Goal: Task Accomplishment & Management: Manage account settings

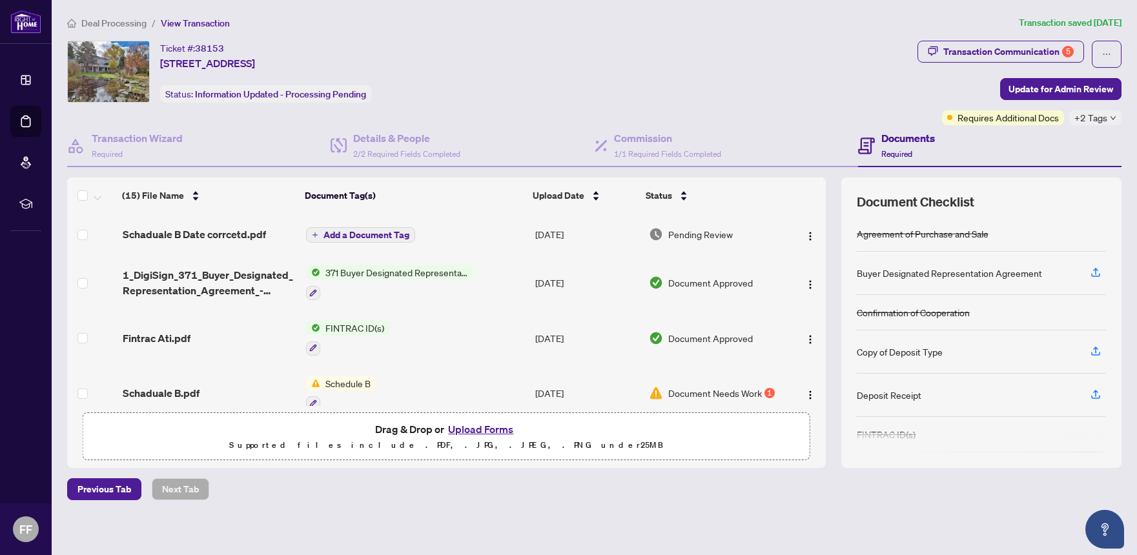
click at [108, 21] on span "Deal Processing" at bounding box center [113, 23] width 65 height 12
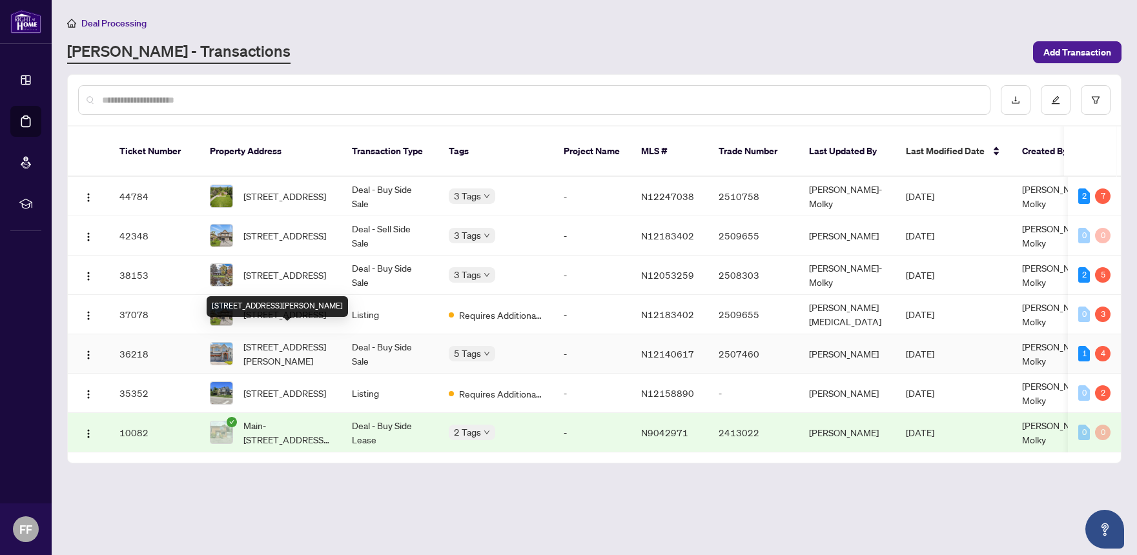
click at [308, 340] on span "[STREET_ADDRESS][PERSON_NAME]" at bounding box center [287, 354] width 88 height 28
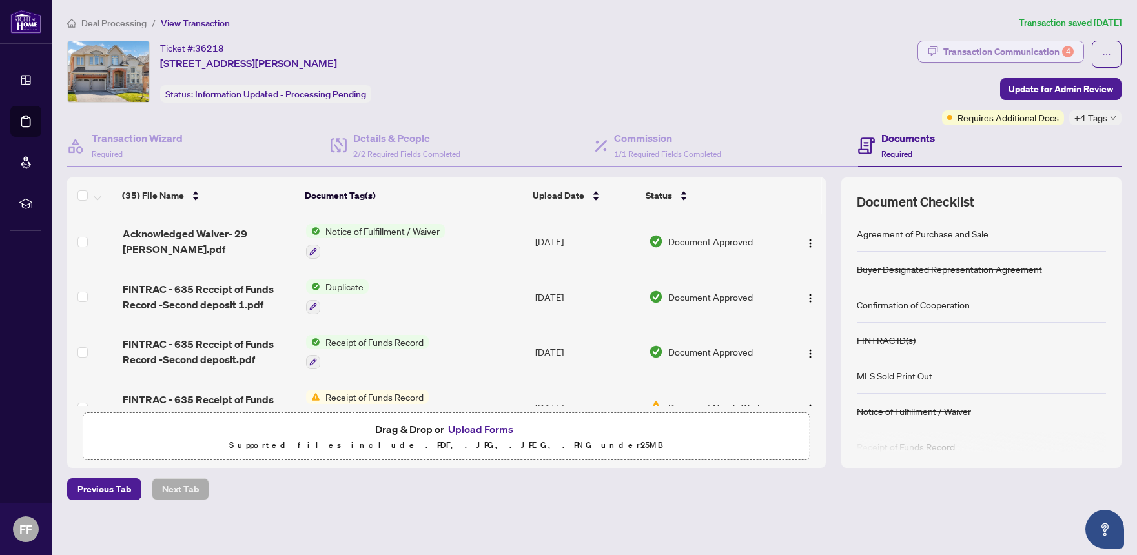
click at [1003, 56] on div "Transaction Communication 4" at bounding box center [1008, 51] width 130 height 21
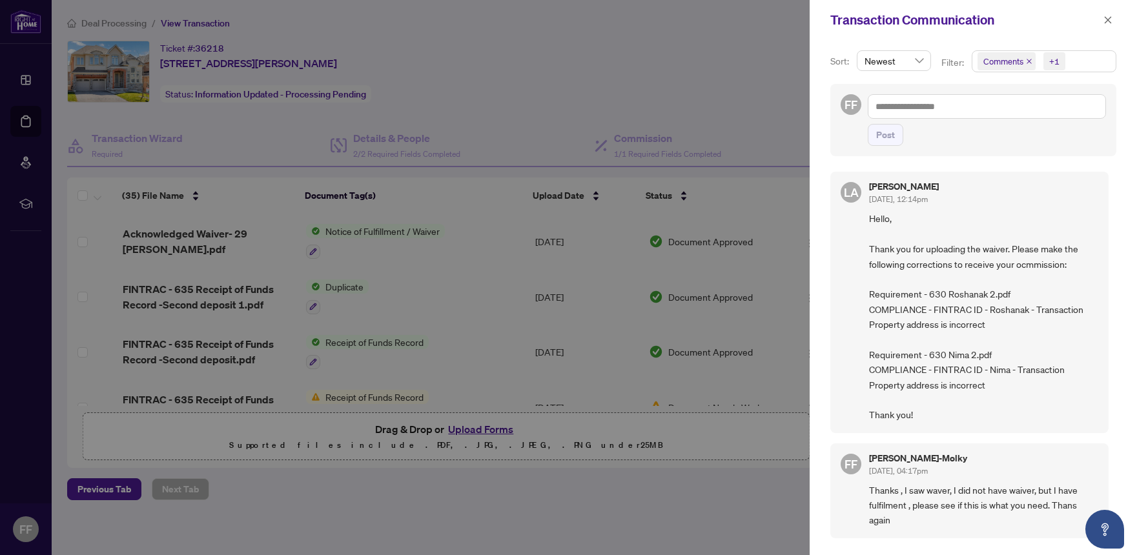
click at [691, 56] on div at bounding box center [568, 277] width 1137 height 555
click at [1110, 25] on span "button" at bounding box center [1107, 20] width 9 height 21
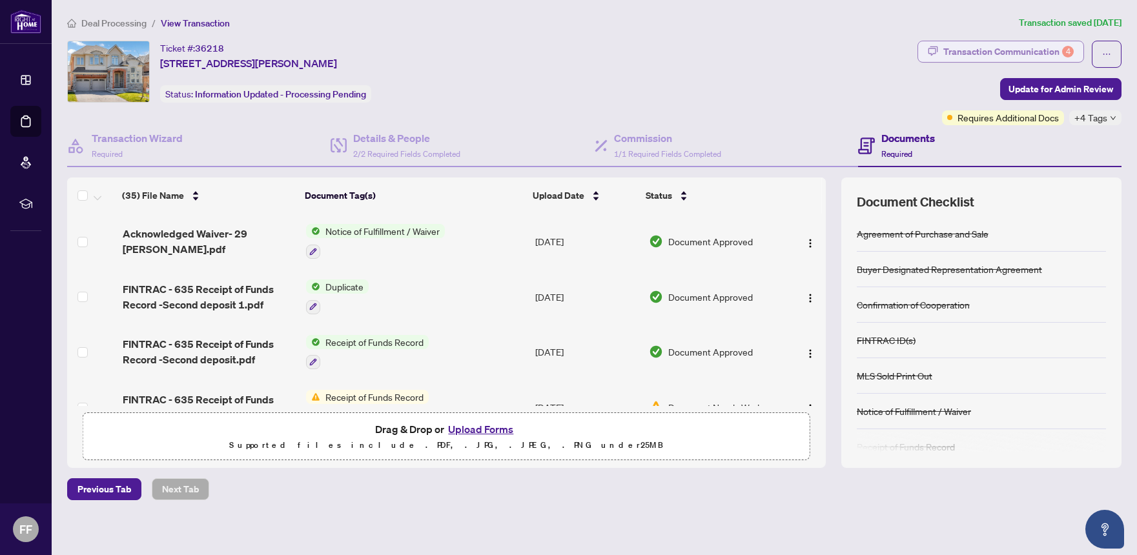
click at [960, 48] on div "Transaction Communication 4" at bounding box center [1008, 51] width 130 height 21
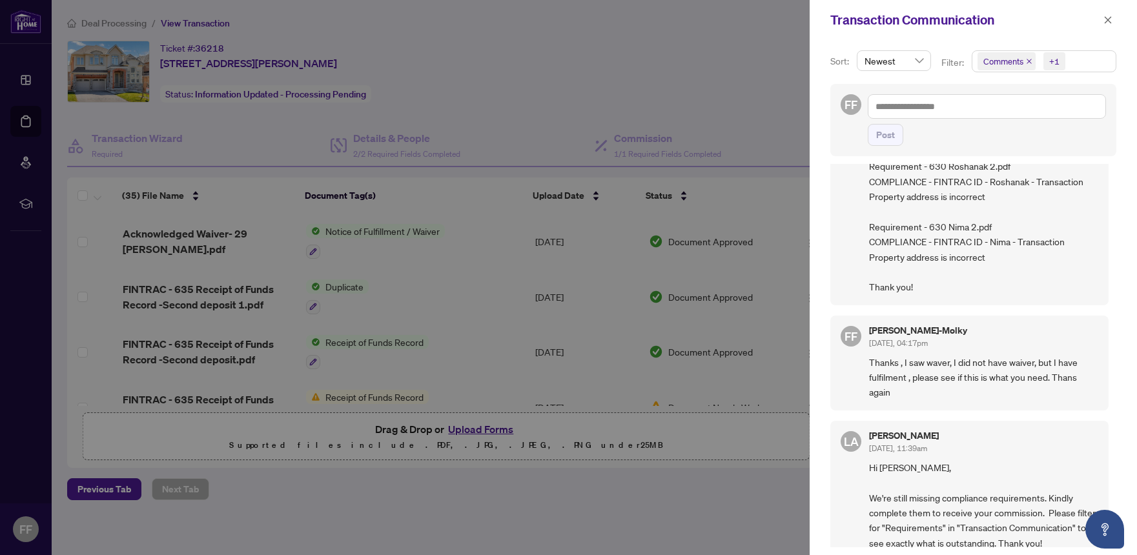
scroll to position [129, 0]
click at [1102, 21] on button "button" at bounding box center [1107, 19] width 17 height 15
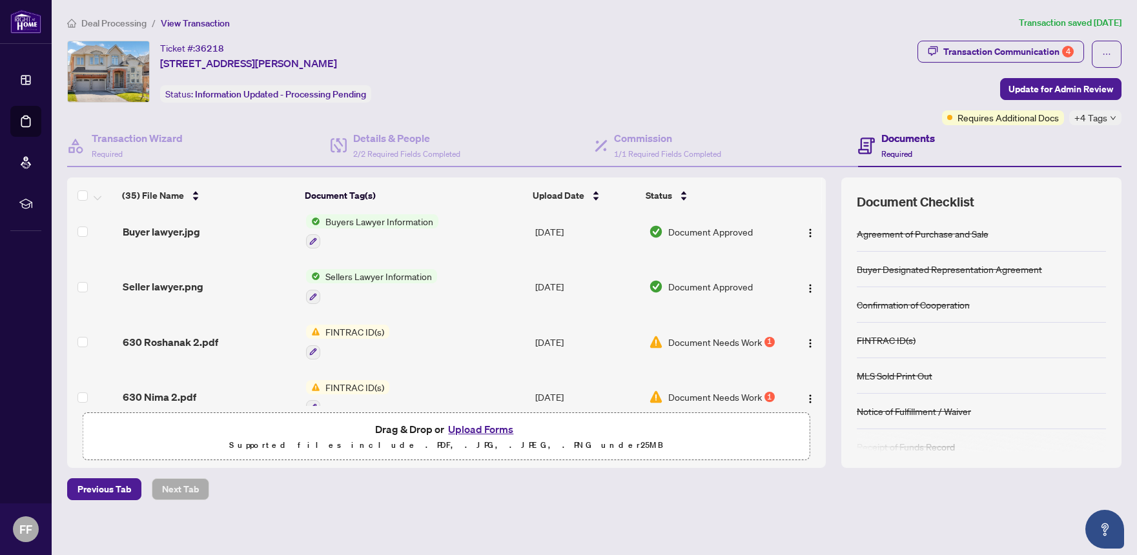
scroll to position [904, 0]
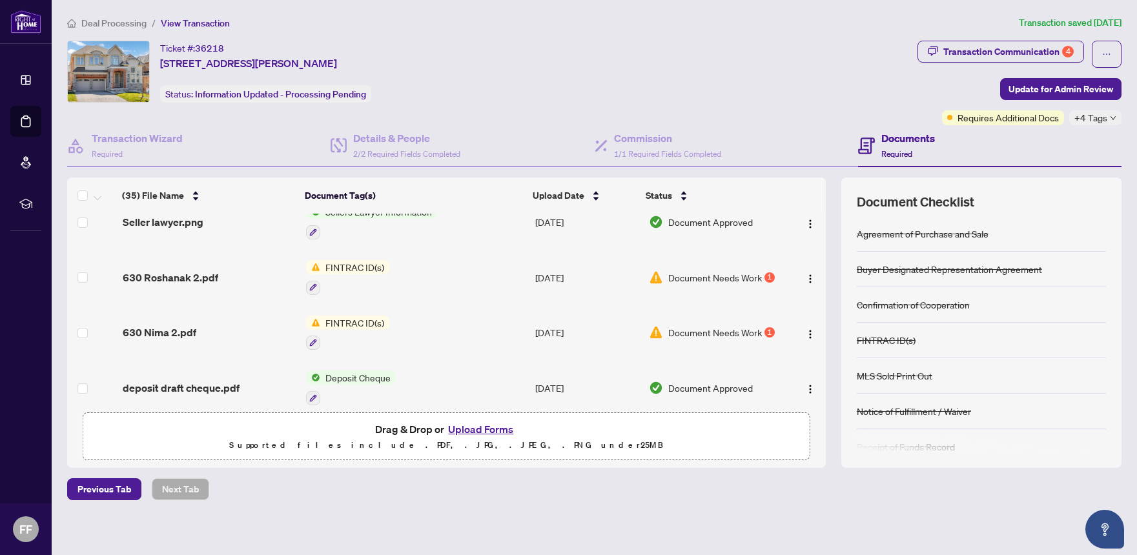
click at [370, 322] on span "FINTRAC ID(s)" at bounding box center [354, 323] width 69 height 14
click at [805, 334] on img "button" at bounding box center [810, 334] width 10 height 10
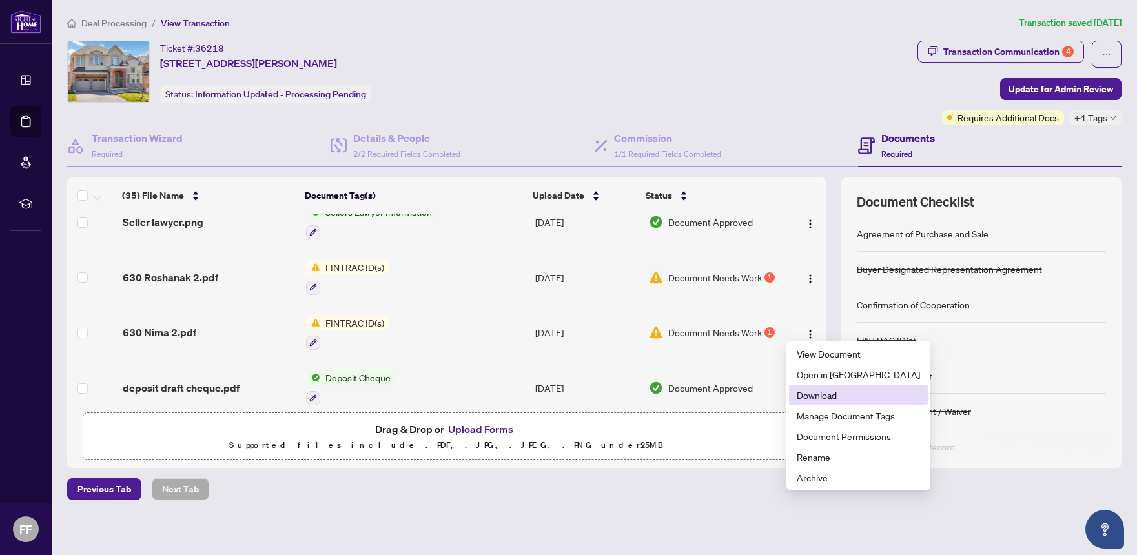
click at [834, 390] on span "Download" at bounding box center [858, 395] width 123 height 14
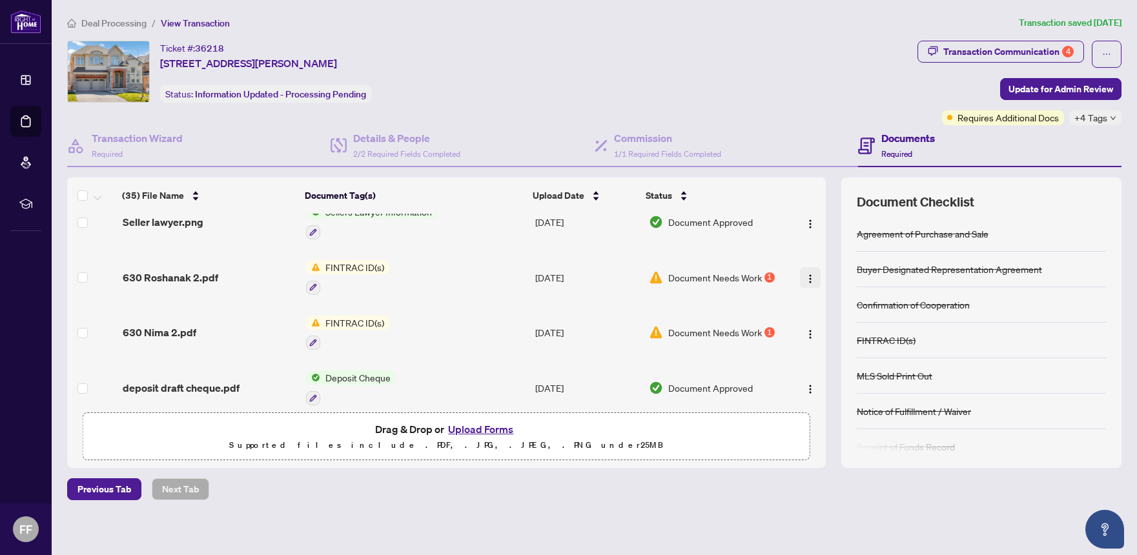
click at [805, 278] on img "button" at bounding box center [810, 279] width 10 height 10
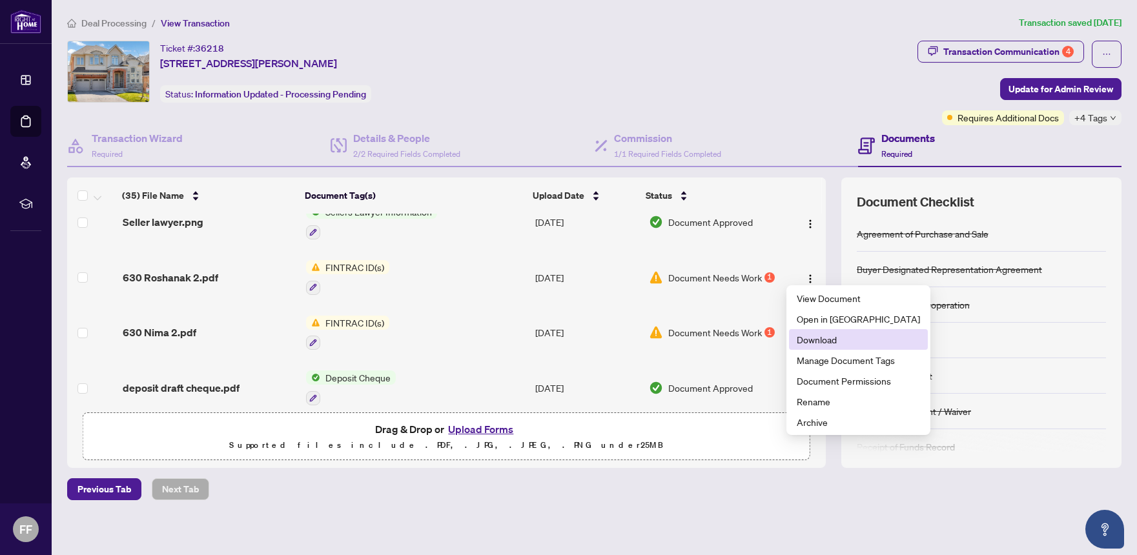
click at [806, 340] on span "Download" at bounding box center [858, 339] width 123 height 14
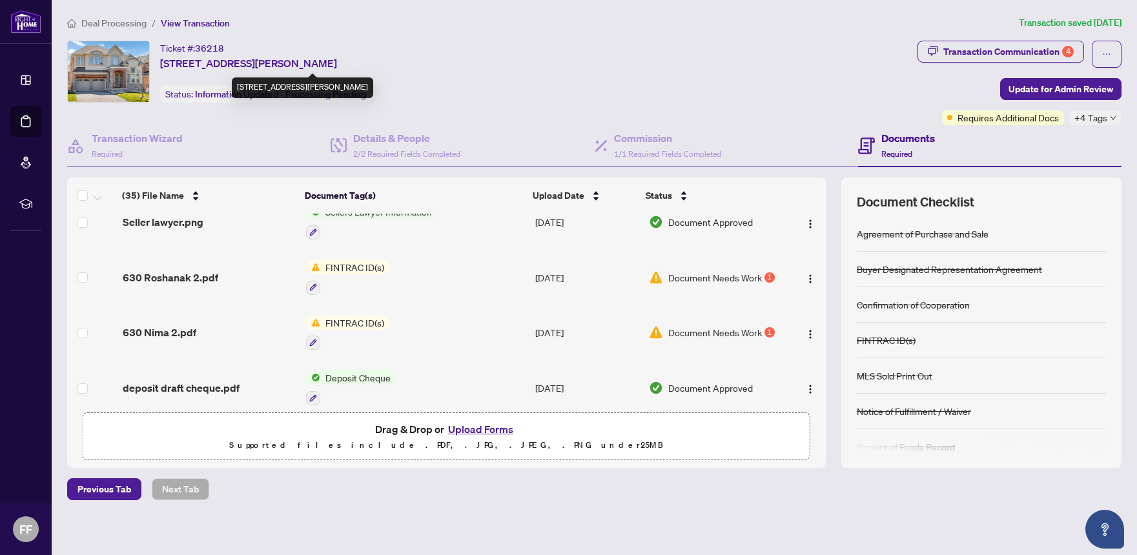
drag, startPoint x: 161, startPoint y: 61, endPoint x: 398, endPoint y: 61, distance: 237.6
click at [337, 63] on span "[STREET_ADDRESS][PERSON_NAME]" at bounding box center [248, 63] width 177 height 15
copy span "[STREET_ADDRESS][PERSON_NAME]"
click at [467, 429] on button "Upload Forms" at bounding box center [480, 429] width 73 height 17
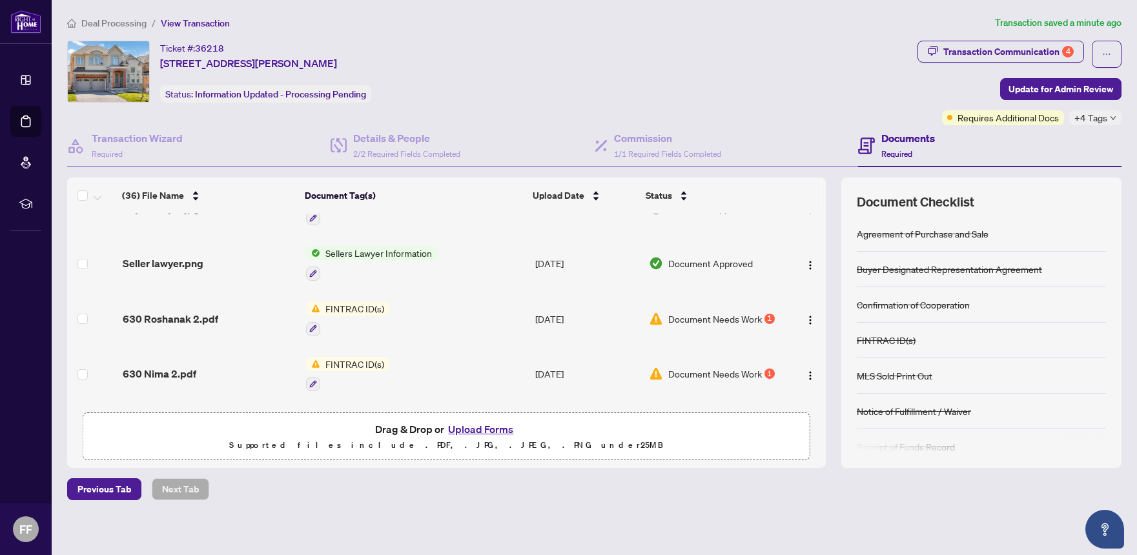
click at [472, 428] on button "Upload Forms" at bounding box center [480, 429] width 73 height 17
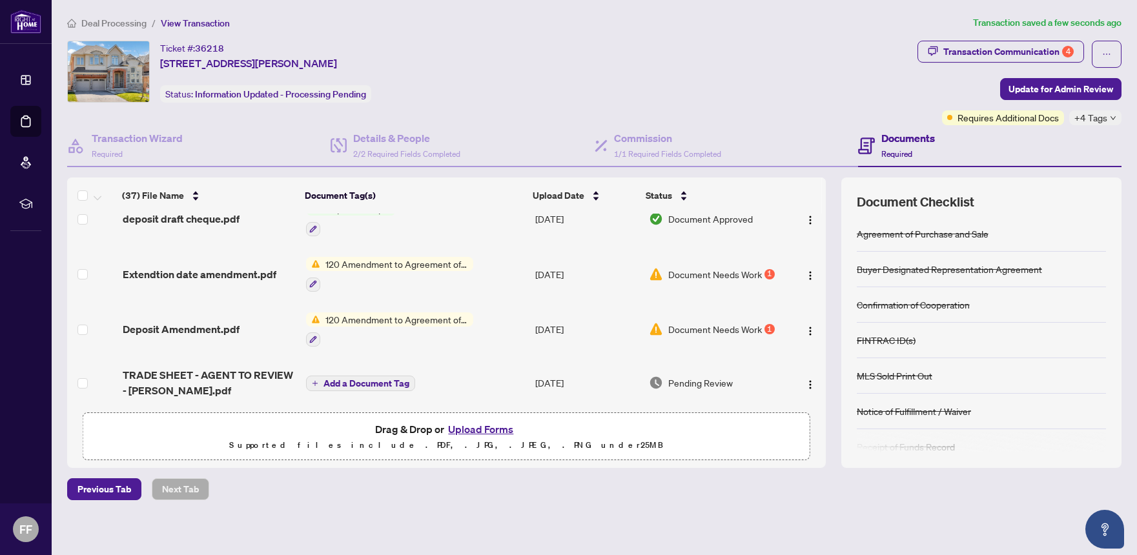
scroll to position [1162, 0]
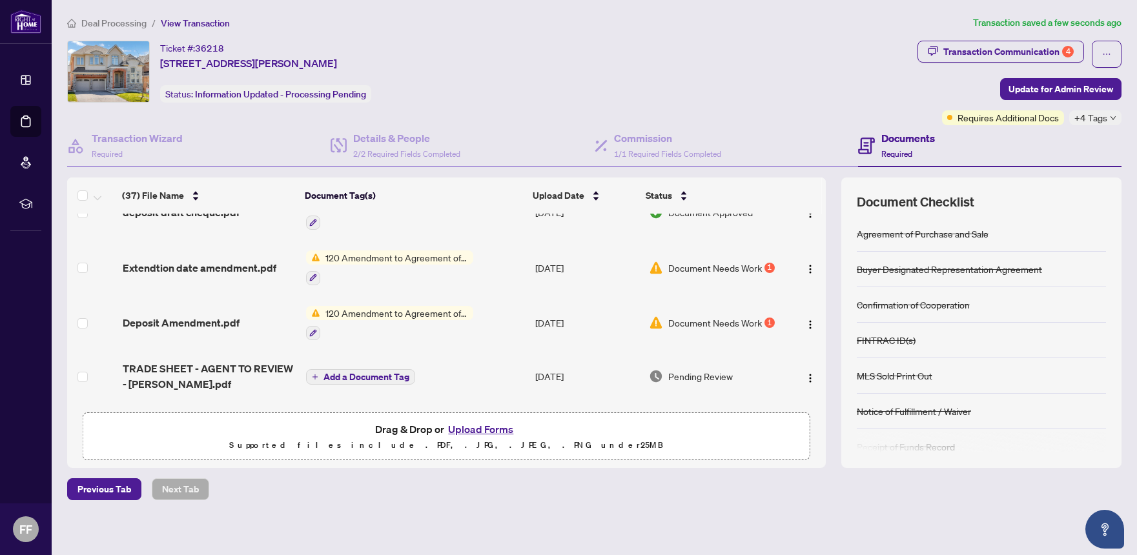
click at [720, 263] on span "Document Needs Work" at bounding box center [715, 268] width 94 height 14
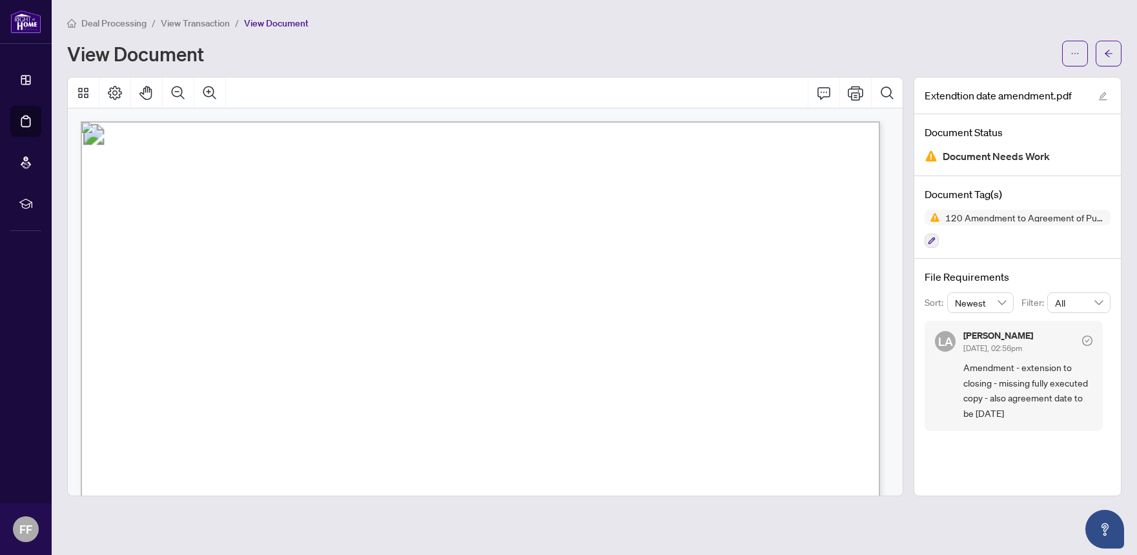
click at [182, 26] on span "View Transaction" at bounding box center [195, 23] width 69 height 12
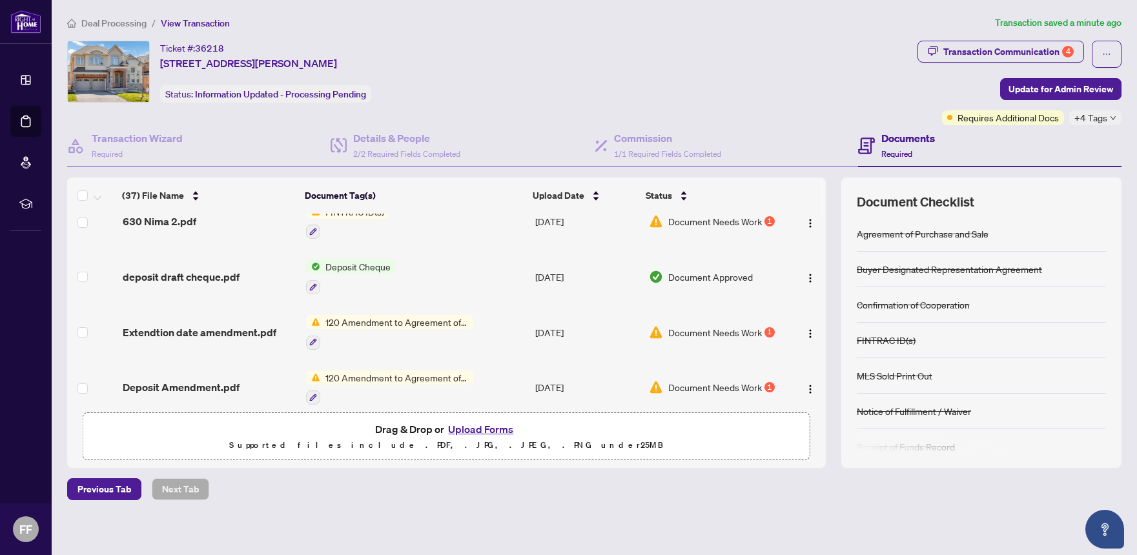
scroll to position [1162, 0]
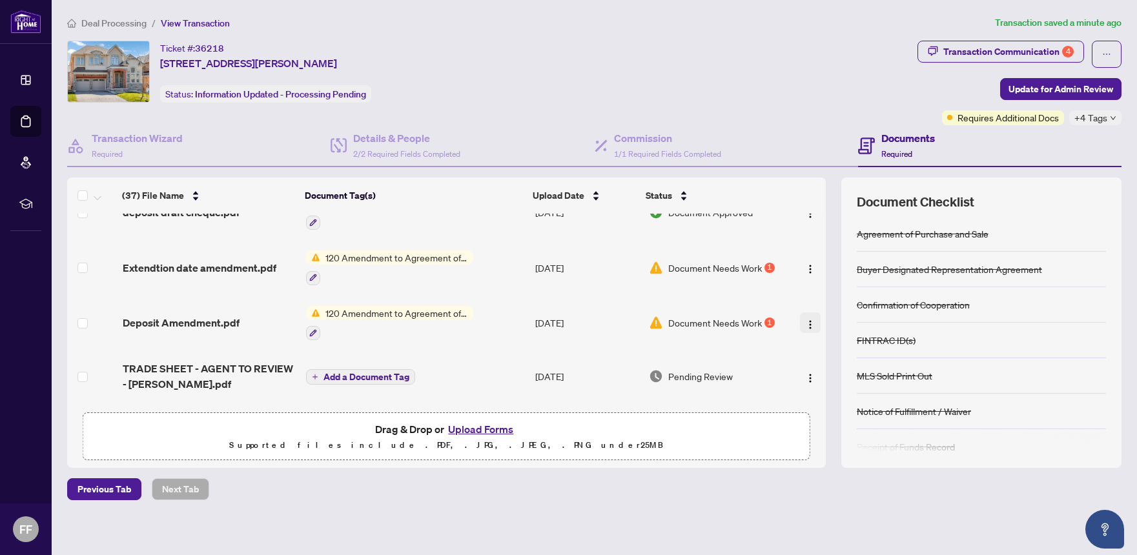
click at [803, 320] on button "button" at bounding box center [810, 322] width 21 height 21
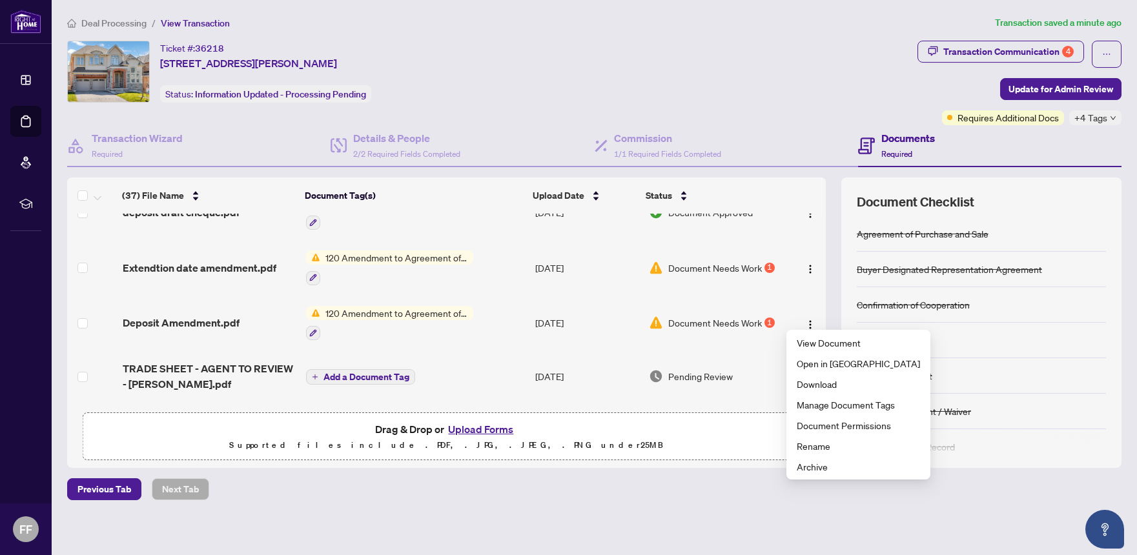
click at [766, 328] on td "Document Needs Work 1" at bounding box center [715, 324] width 142 height 56
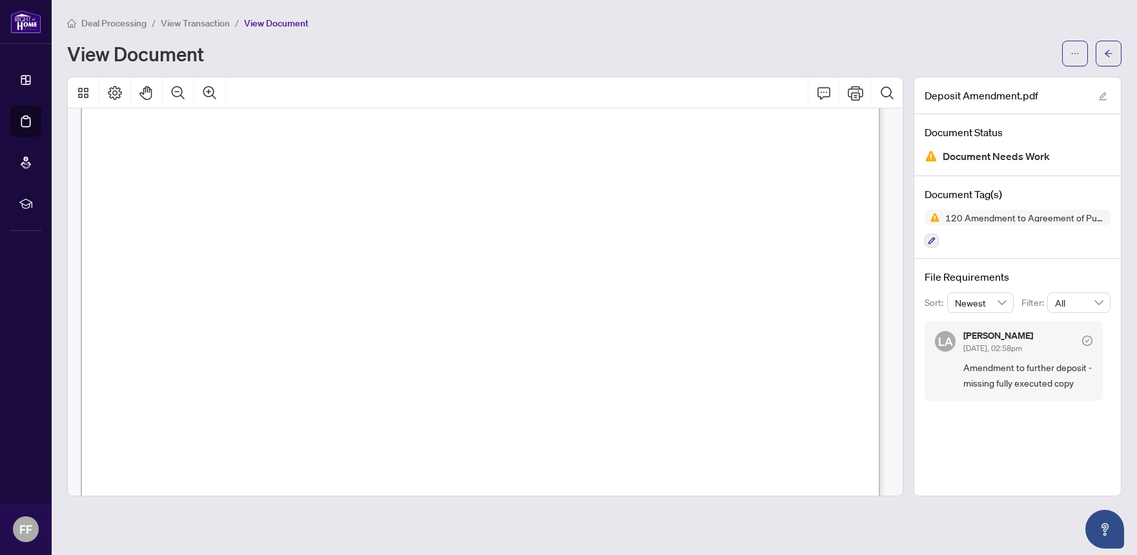
scroll to position [1346, 0]
click at [194, 19] on span "View Transaction" at bounding box center [195, 23] width 69 height 12
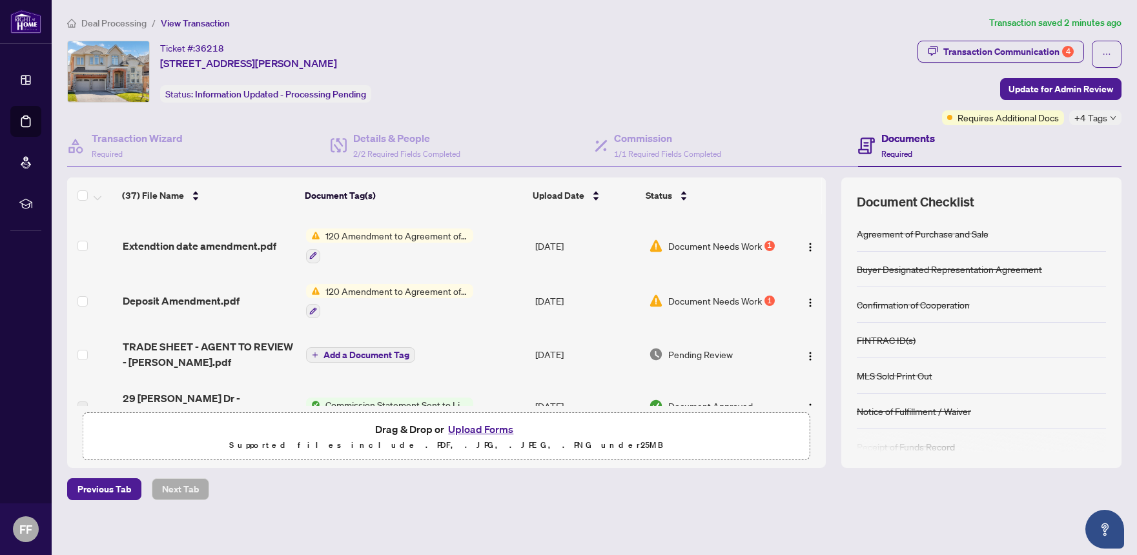
scroll to position [1162, 0]
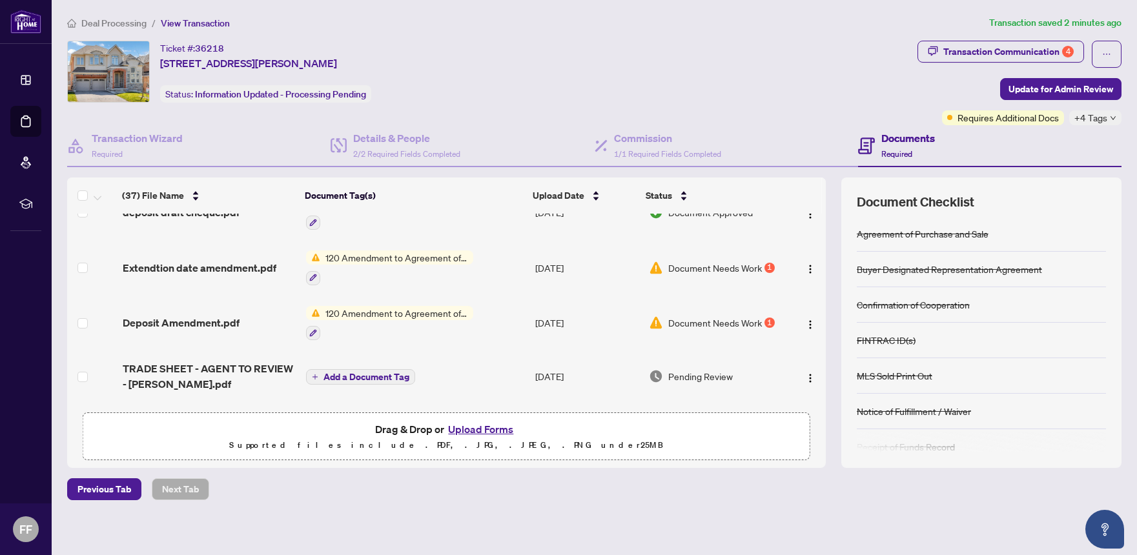
click at [712, 316] on span "Document Needs Work" at bounding box center [715, 323] width 94 height 14
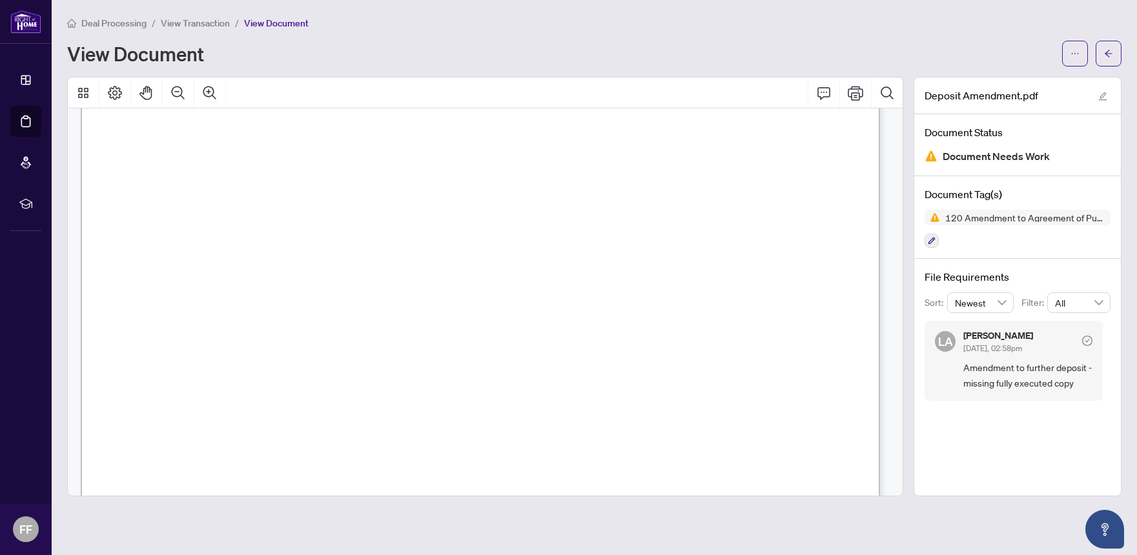
scroll to position [119, 0]
click at [195, 17] on span "View Transaction" at bounding box center [195, 23] width 69 height 12
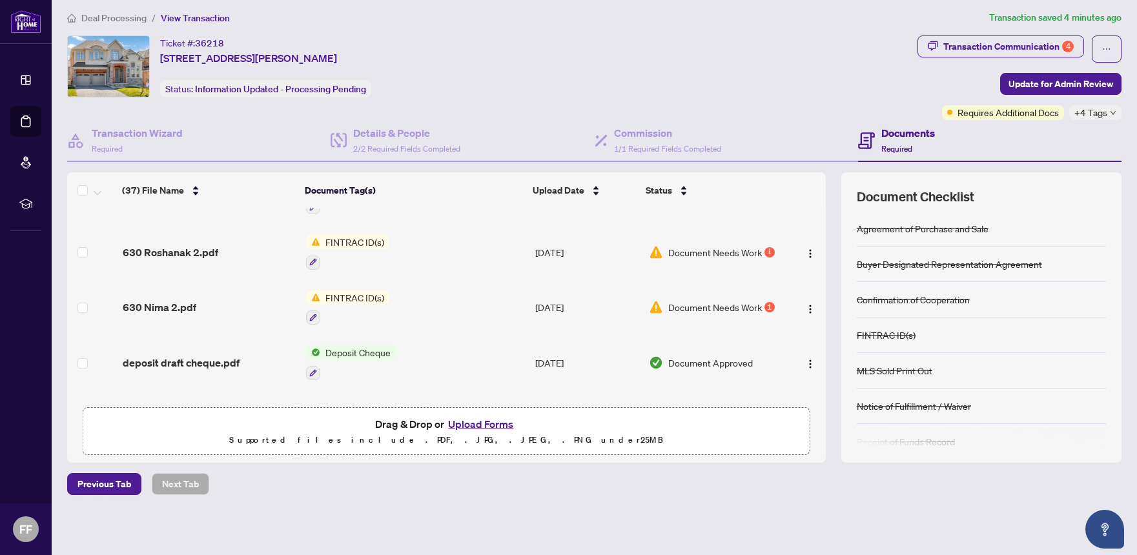
scroll to position [1033, 0]
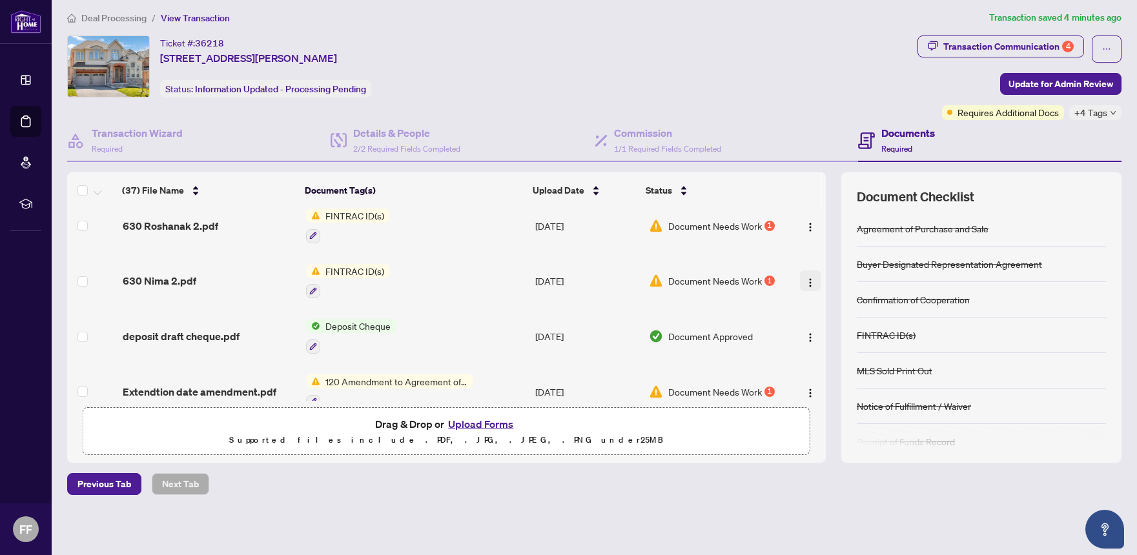
click at [805, 278] on img "button" at bounding box center [810, 283] width 10 height 10
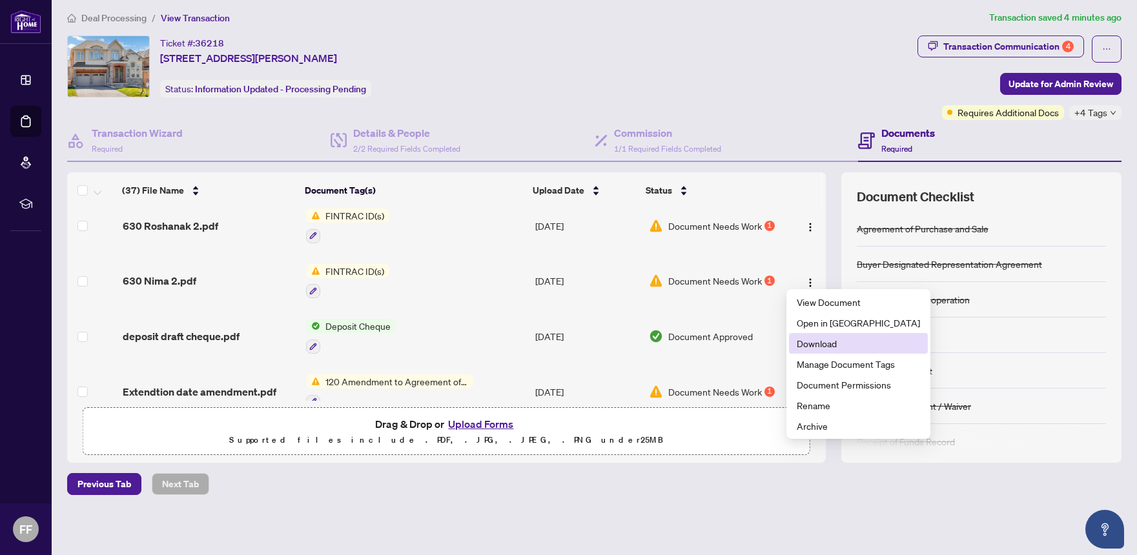
click at [811, 342] on span "Download" at bounding box center [858, 343] width 123 height 14
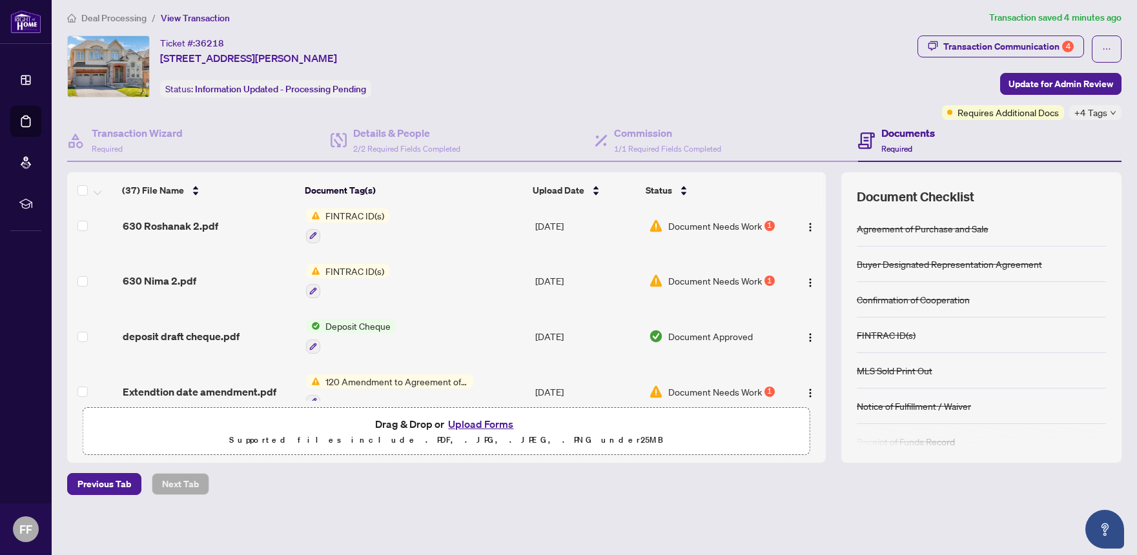
click at [805, 223] on img "button" at bounding box center [810, 227] width 10 height 10
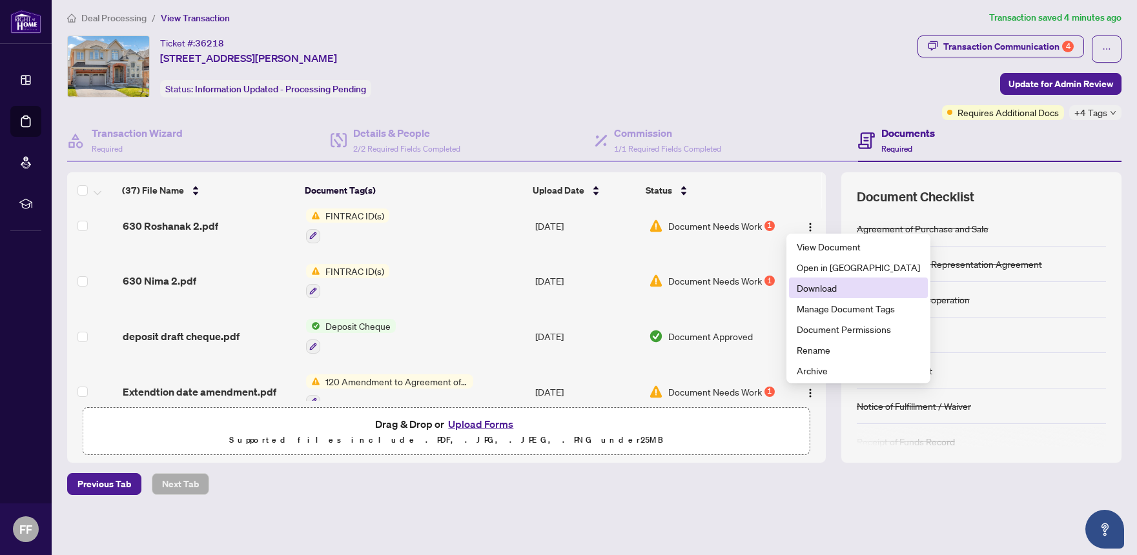
click at [810, 287] on span "Download" at bounding box center [858, 288] width 123 height 14
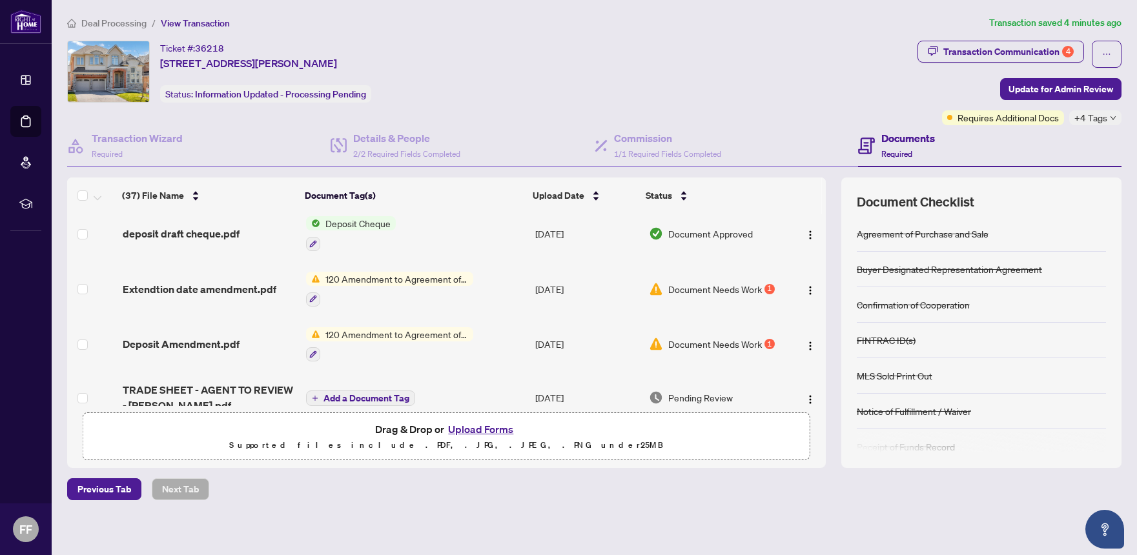
scroll to position [1162, 0]
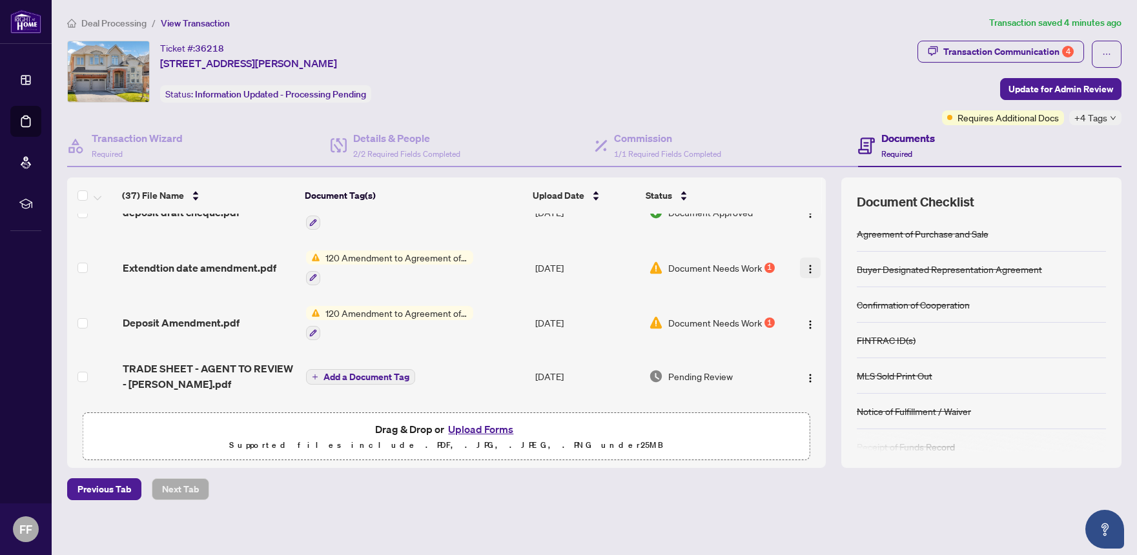
click at [804, 261] on button "button" at bounding box center [810, 268] width 21 height 21
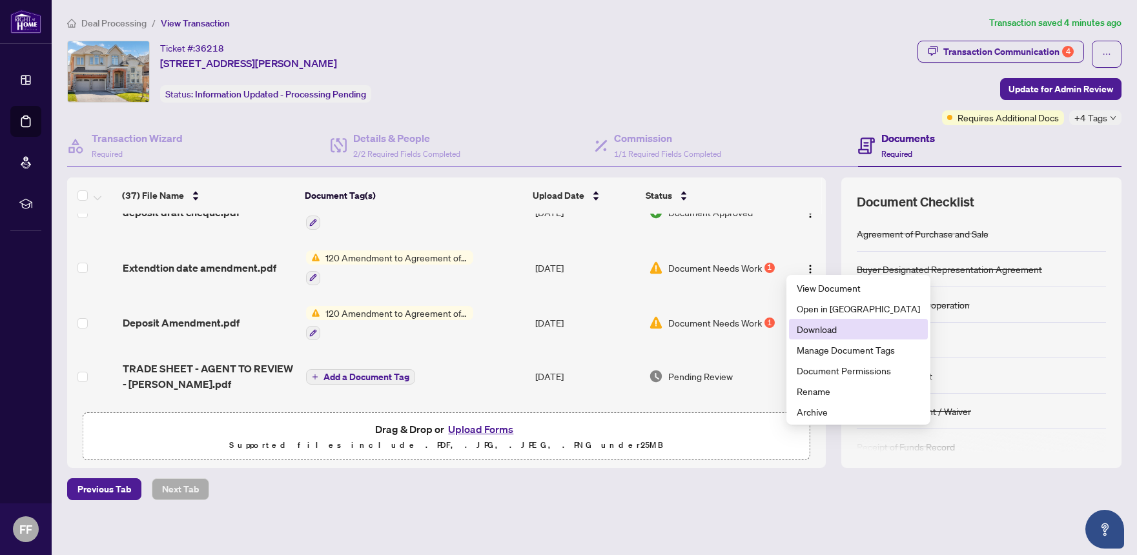
click at [807, 328] on span "Download" at bounding box center [858, 329] width 123 height 14
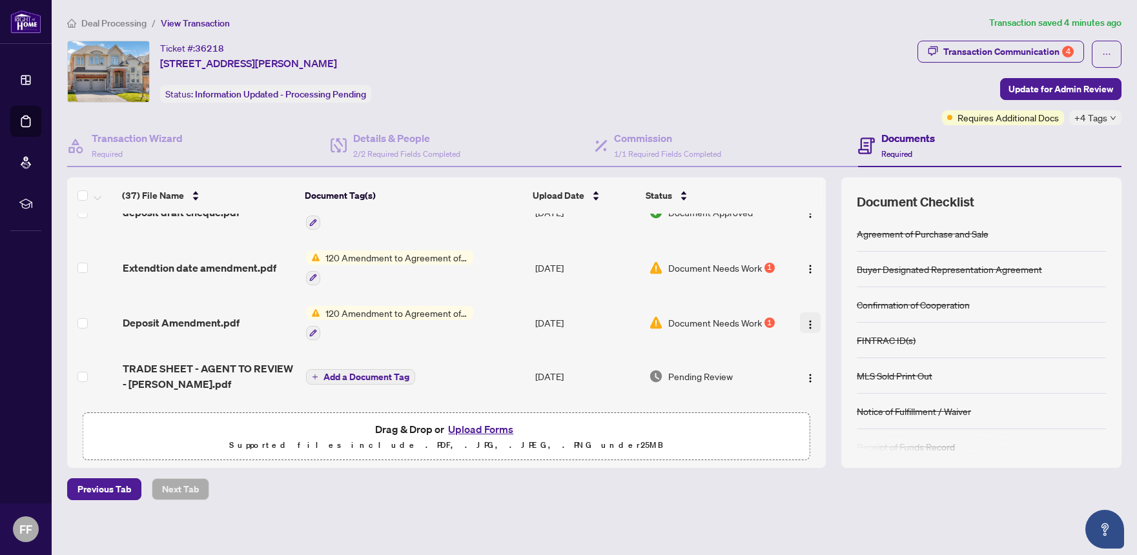
click at [805, 320] on img "button" at bounding box center [810, 325] width 10 height 10
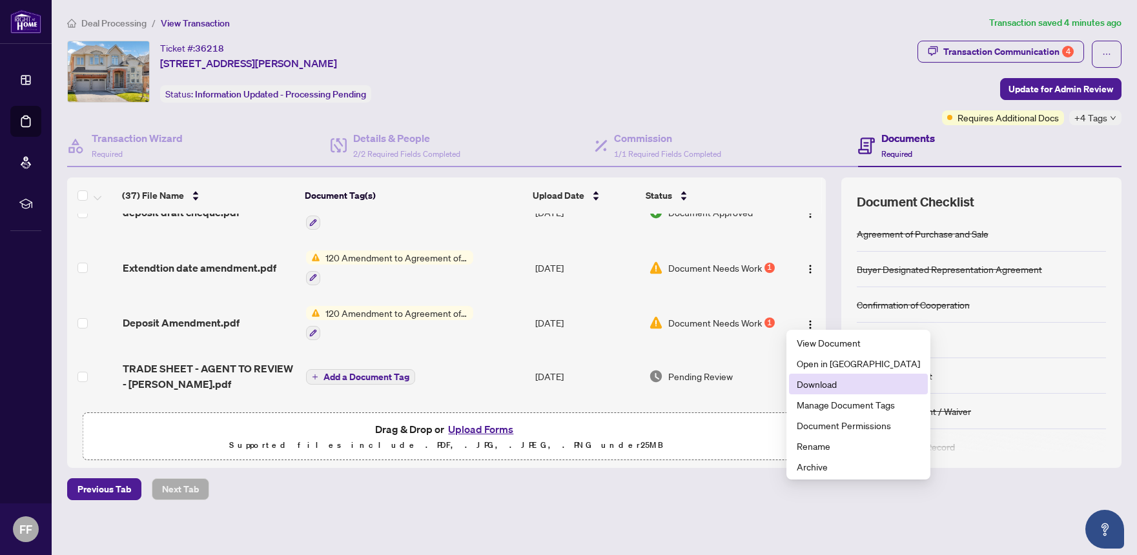
click at [817, 383] on span "Download" at bounding box center [858, 384] width 123 height 14
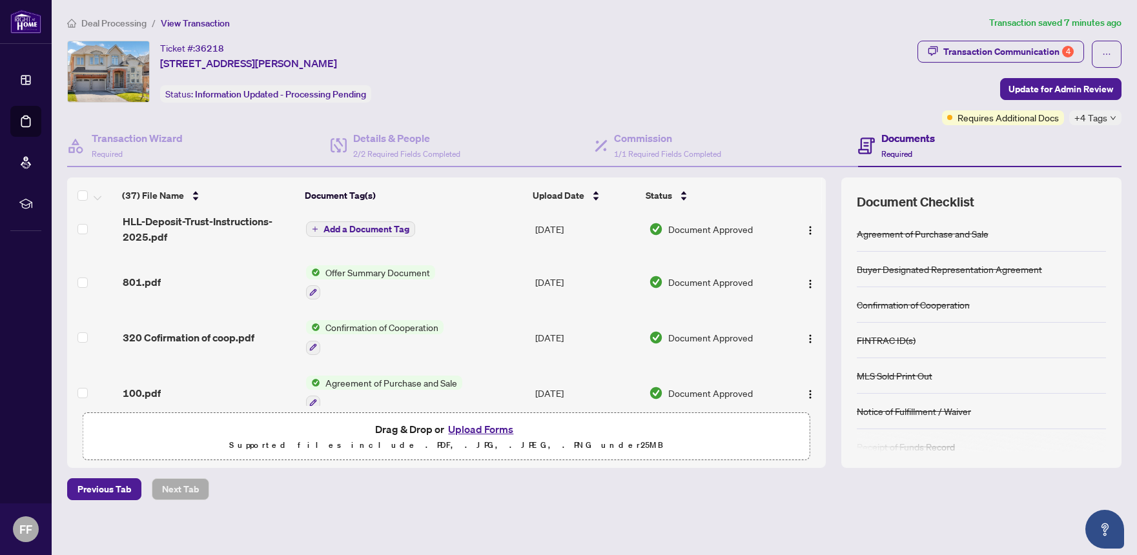
scroll to position [1800, 0]
click at [429, 320] on span "Confirmation of Cooperation" at bounding box center [381, 327] width 123 height 14
click at [403, 320] on div "Confirmation of Cooperation" at bounding box center [375, 337] width 138 height 35
click at [421, 309] on td "Confirmation of Cooperation" at bounding box center [415, 337] width 229 height 56
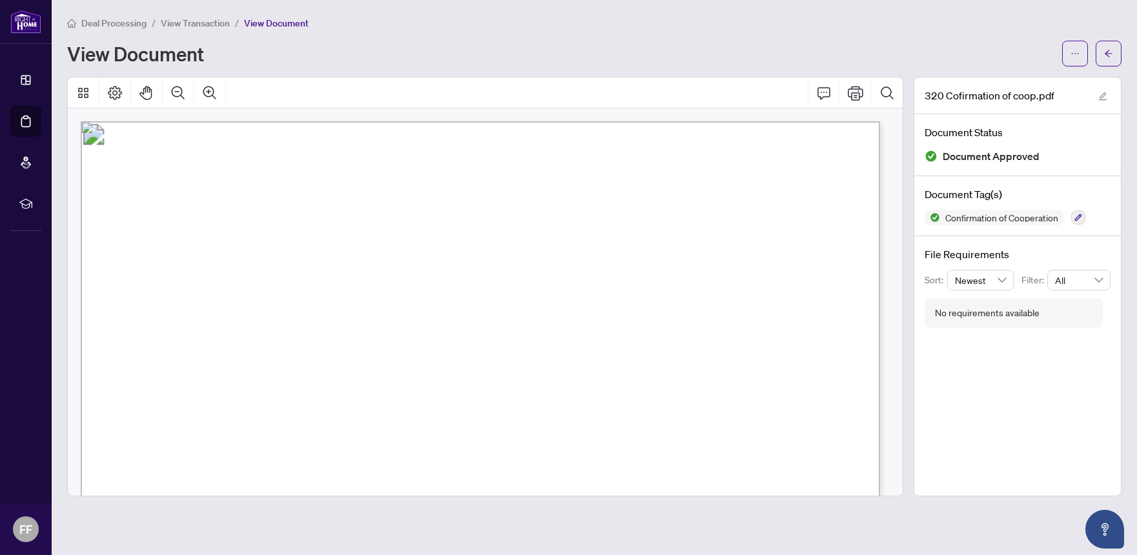
click at [194, 23] on span "View Transaction" at bounding box center [195, 23] width 69 height 12
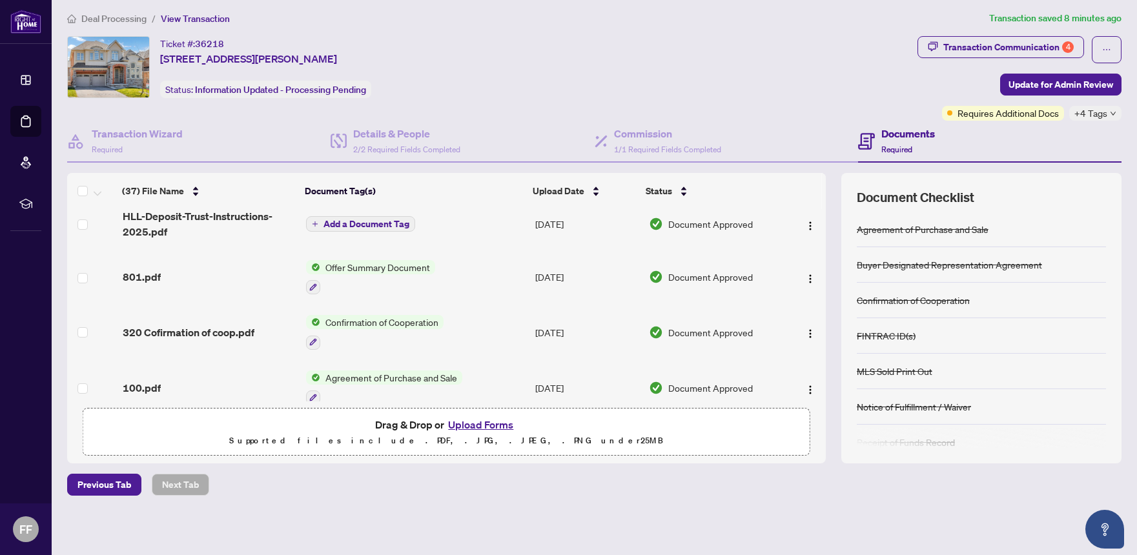
scroll to position [5, 0]
click at [424, 370] on span "Agreement of Purchase and Sale" at bounding box center [391, 377] width 142 height 14
click at [394, 360] on td "Agreement of Purchase and Sale" at bounding box center [415, 388] width 229 height 56
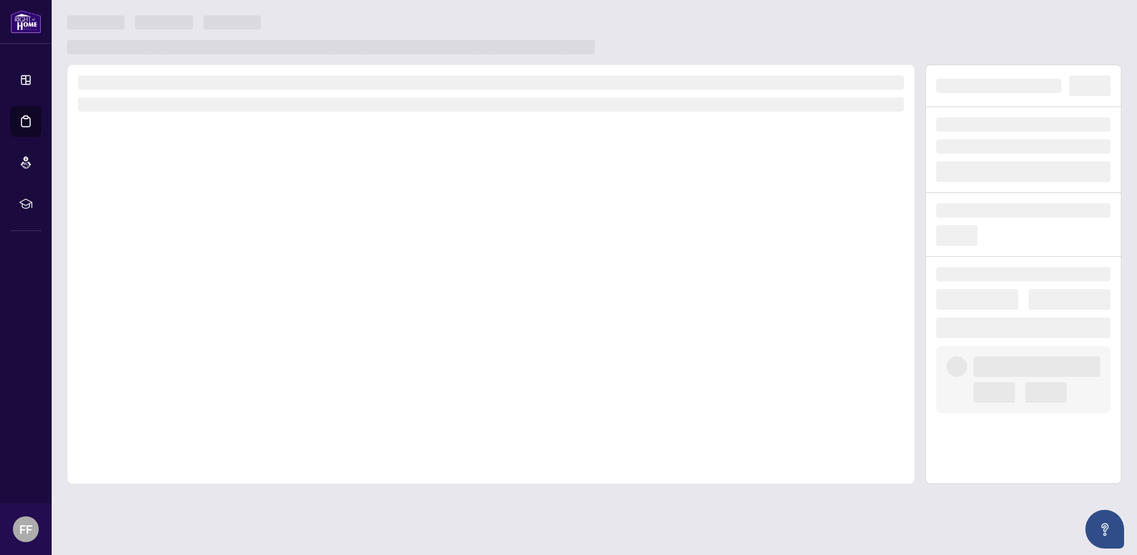
click at [394, 347] on div at bounding box center [491, 275] width 848 height 420
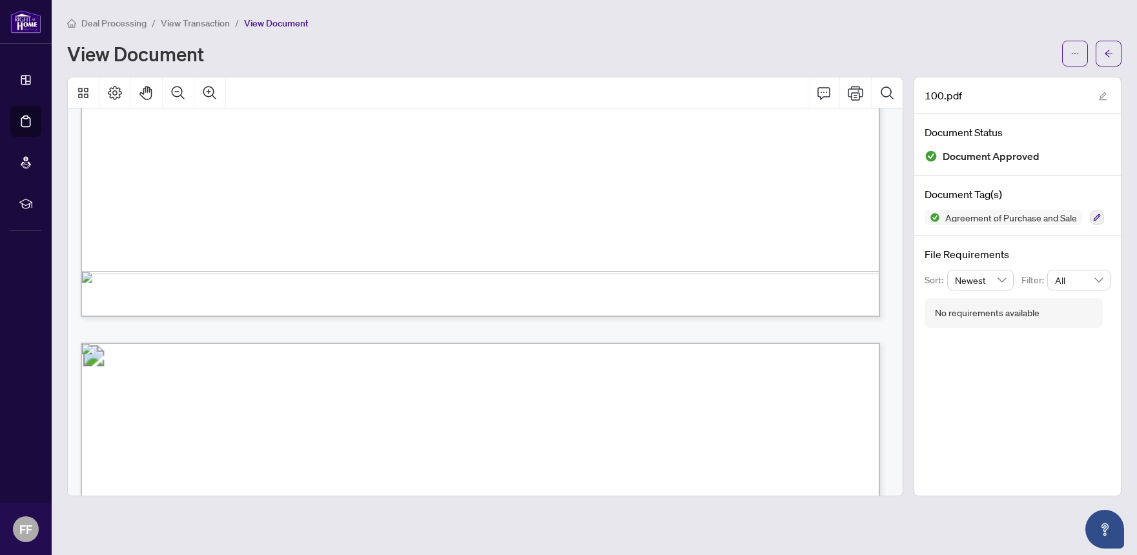
scroll to position [4002, 0]
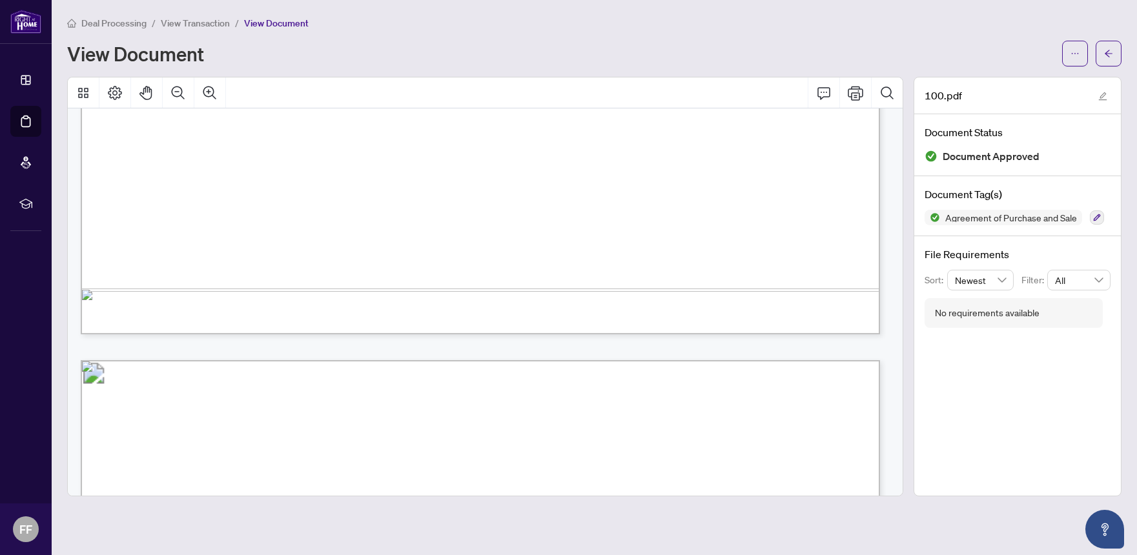
click at [202, 26] on span "View Transaction" at bounding box center [195, 23] width 69 height 12
